Goal: Find specific page/section: Find specific page/section

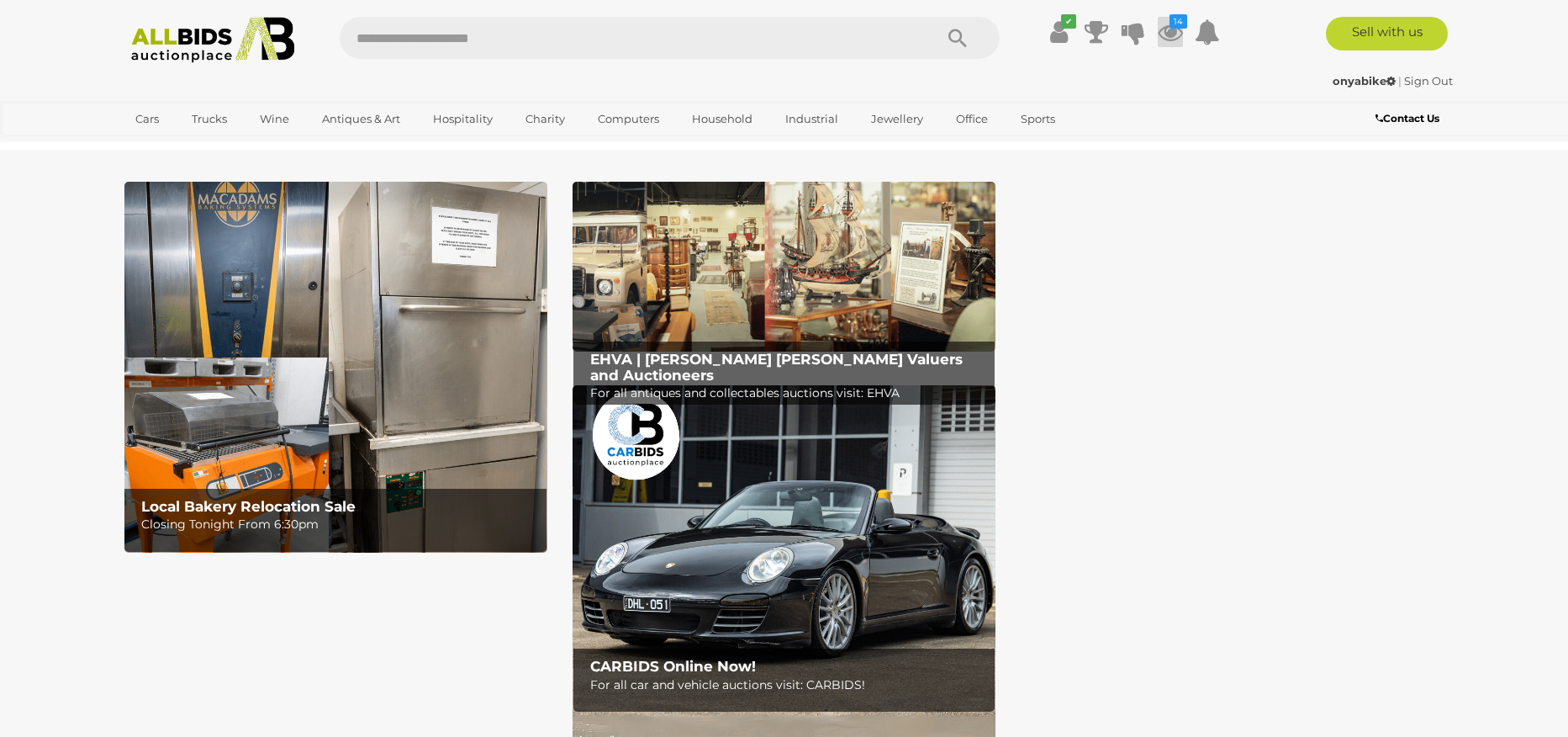
click at [1170, 35] on icon at bounding box center [1169, 32] width 25 height 31
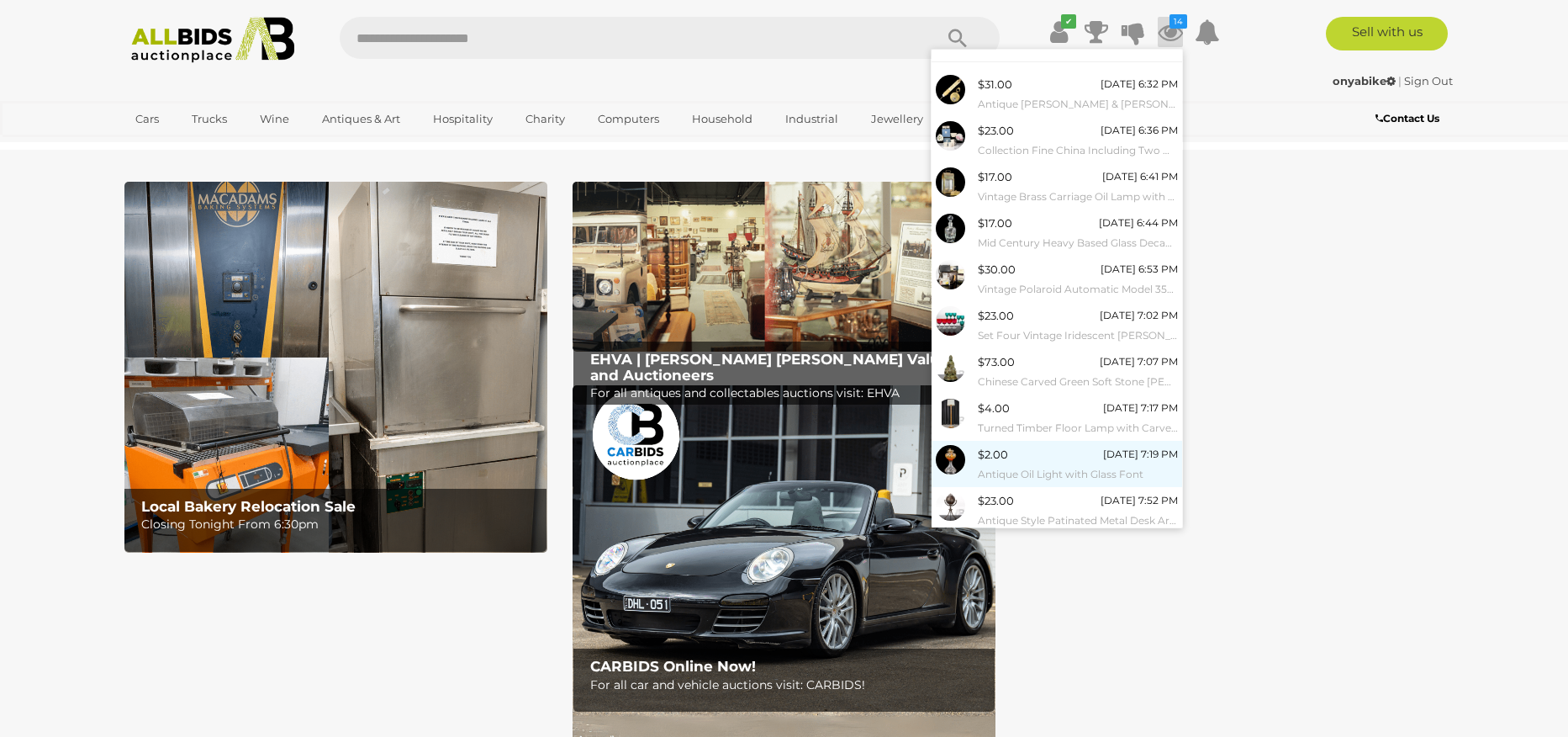
scroll to position [58, 0]
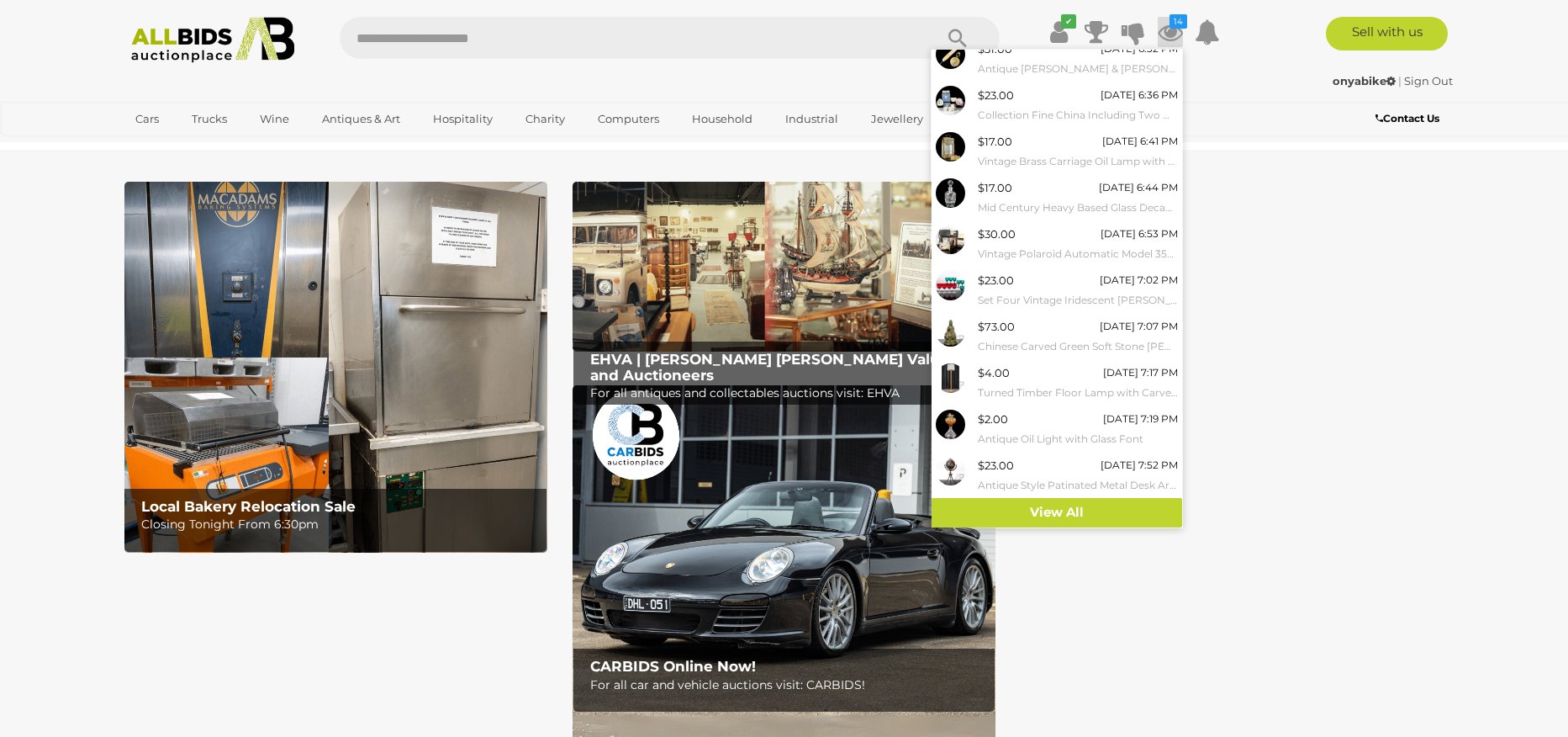
click at [50, 270] on section "Local Bakery Relocation Sale Closing Tonight From 6:30pm EHVA | Evans Hastings …" at bounding box center [784, 469] width 1568 height 639
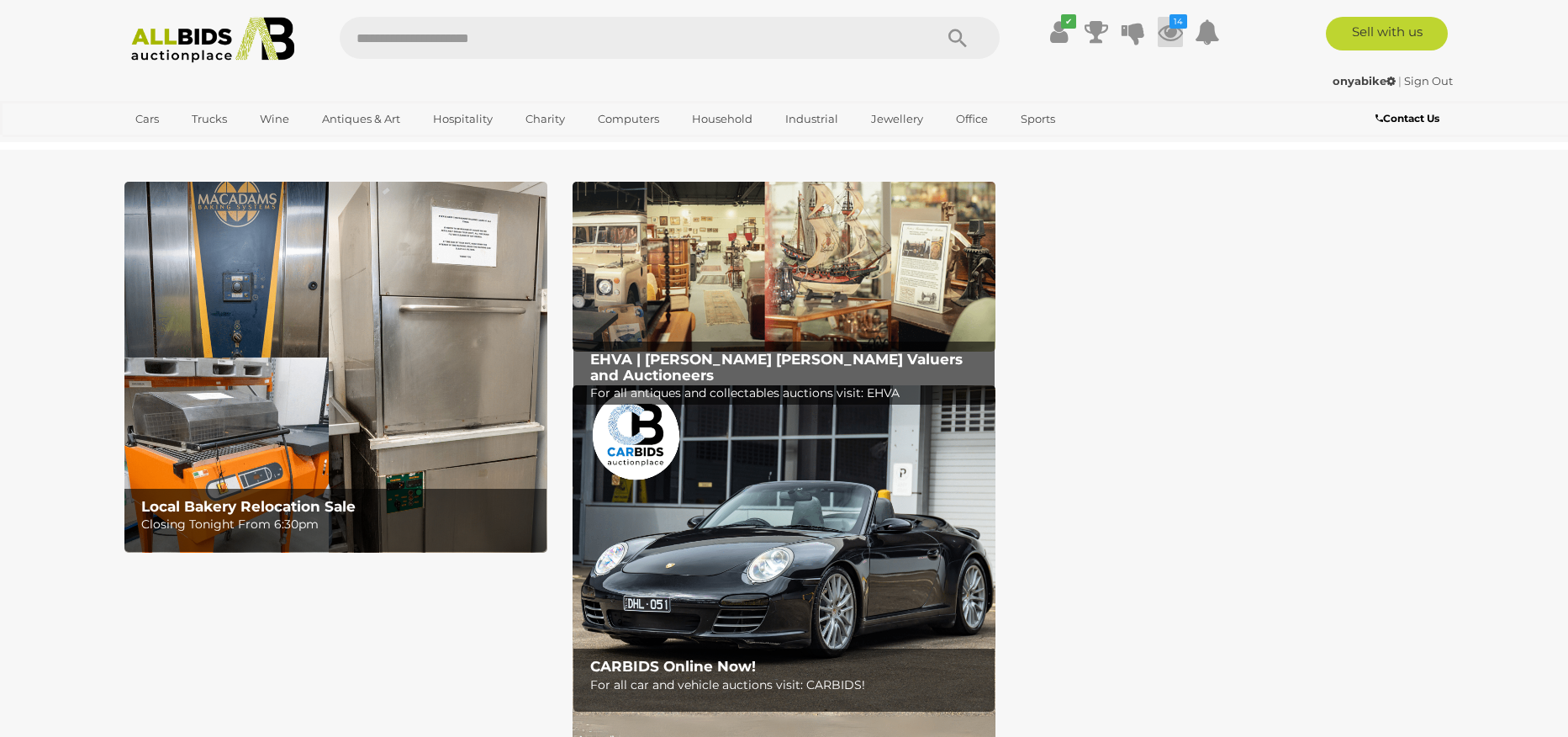
click at [1171, 37] on icon at bounding box center [1169, 32] width 25 height 31
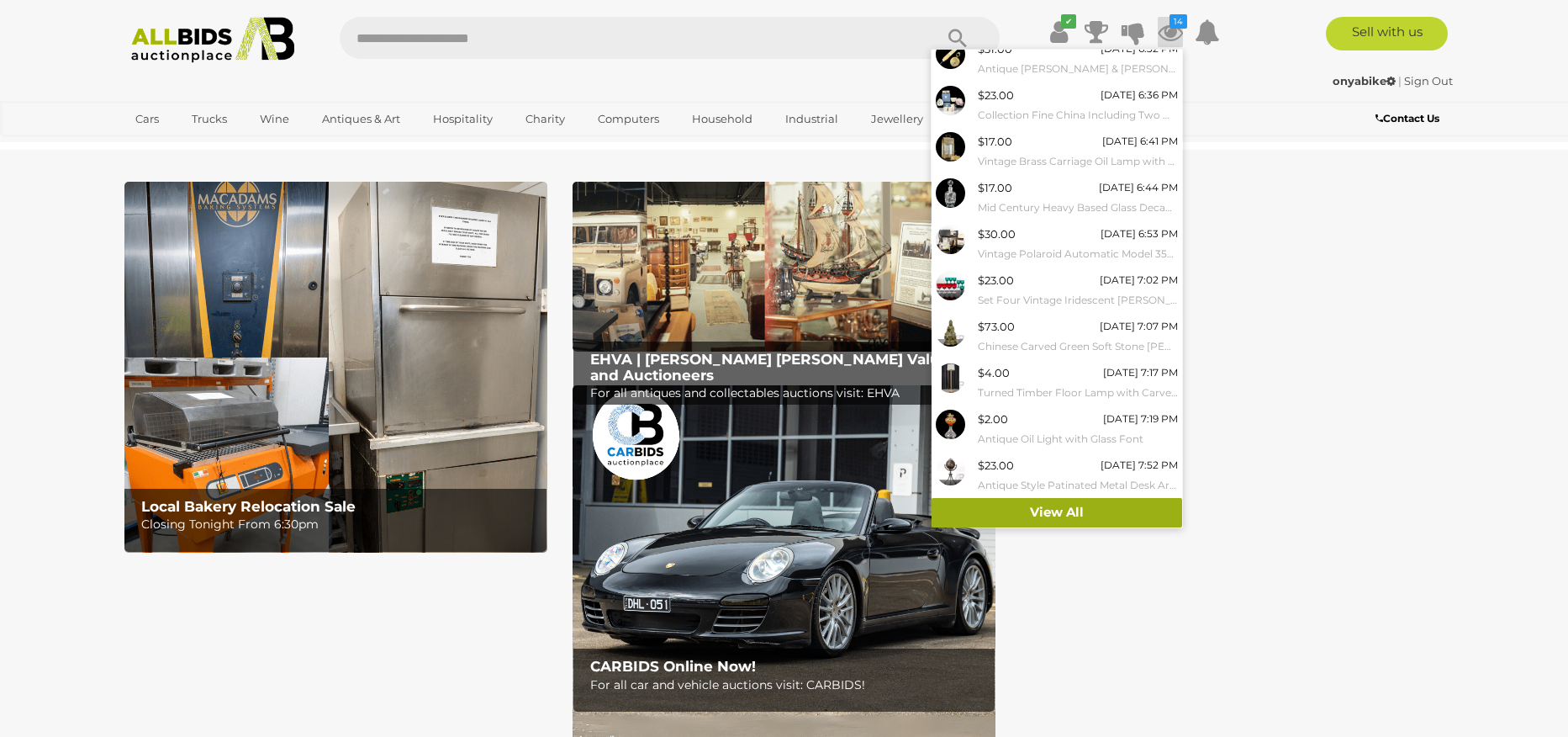
click at [1054, 505] on link "View All" at bounding box center [1057, 513] width 251 height 30
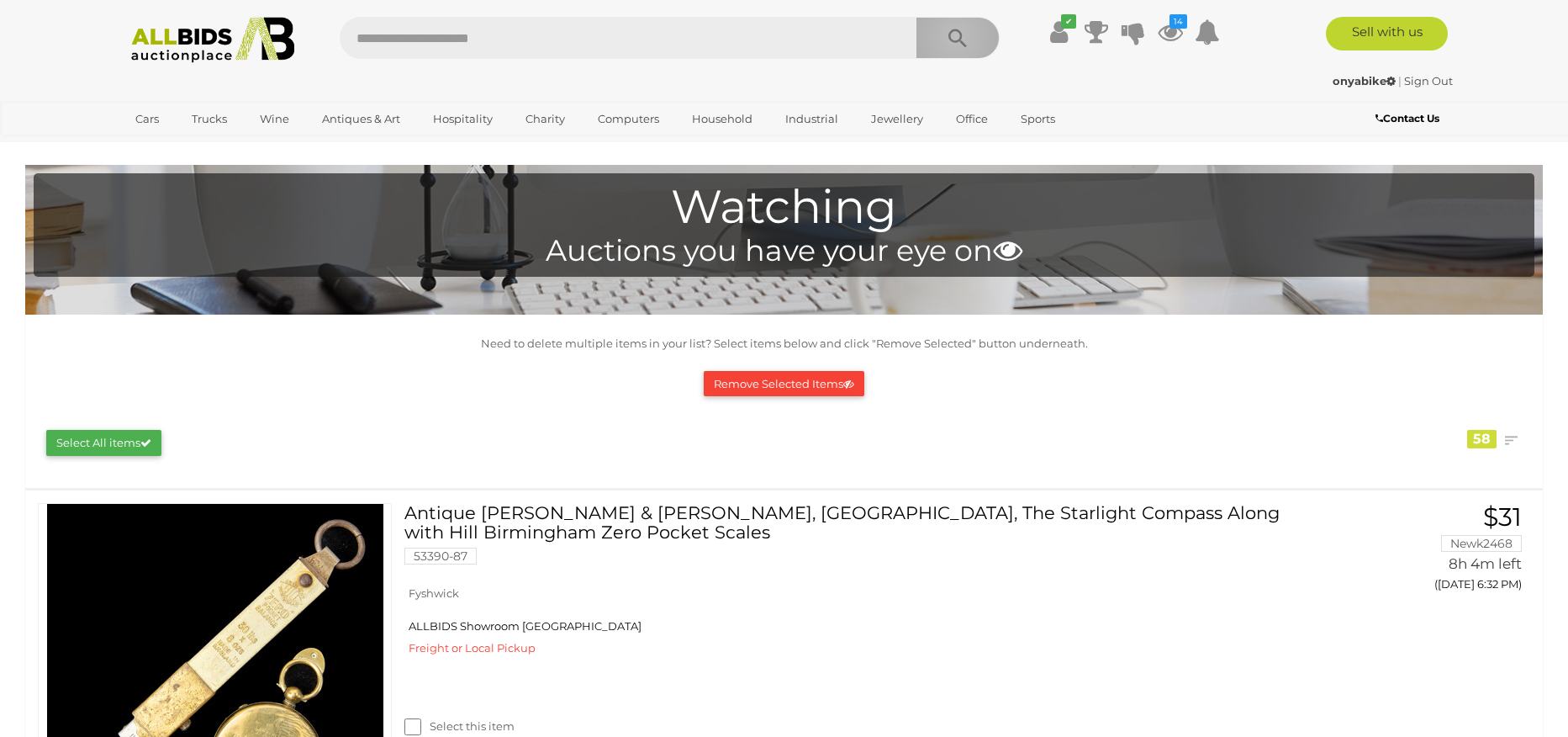
click at [955, 35] on icon "Search" at bounding box center [958, 38] width 19 height 25
